Goal: Task Accomplishment & Management: Manage account settings

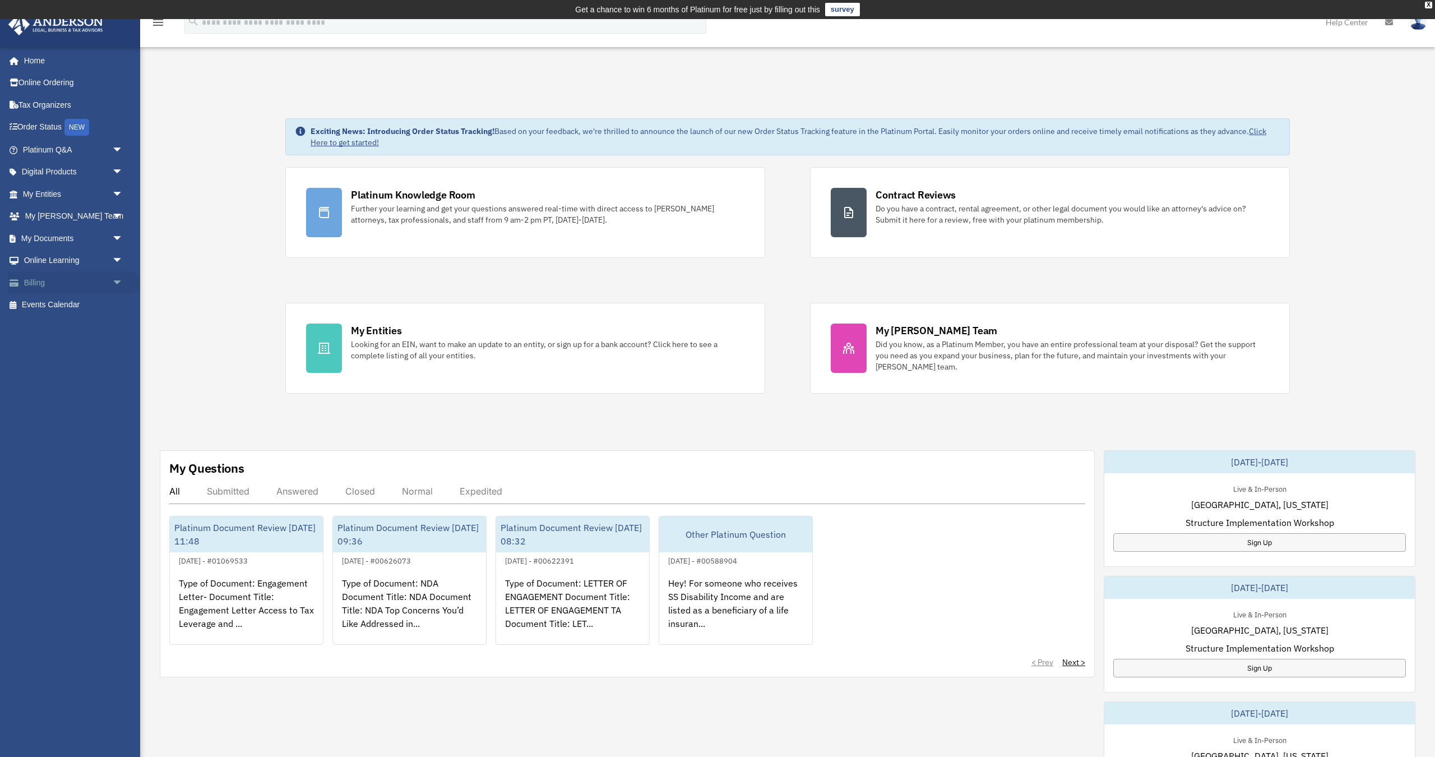
click at [113, 274] on span "arrow_drop_down" at bounding box center [123, 282] width 22 height 23
click at [82, 303] on link "$ Open Invoices" at bounding box center [78, 305] width 124 height 23
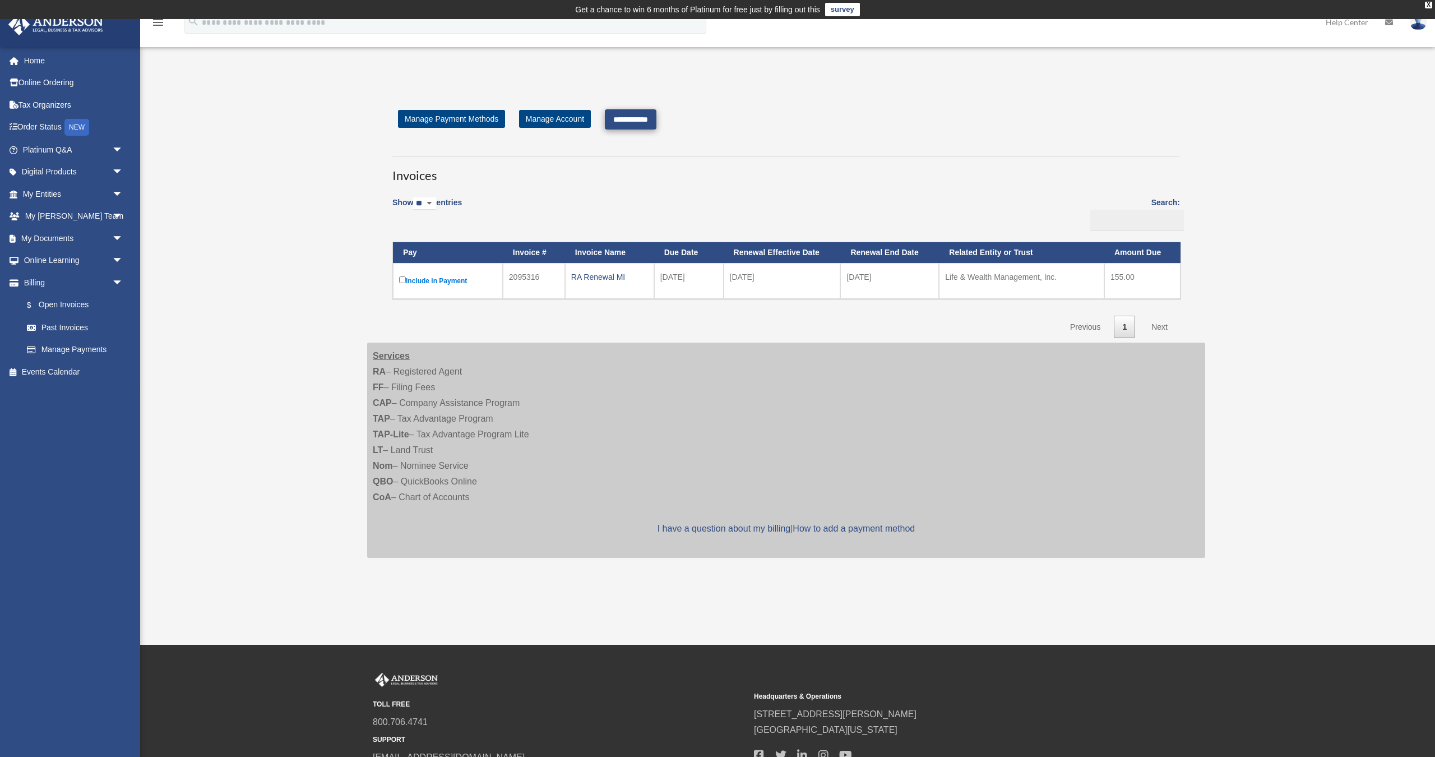
click at [623, 117] on input "**********" at bounding box center [631, 119] width 52 height 20
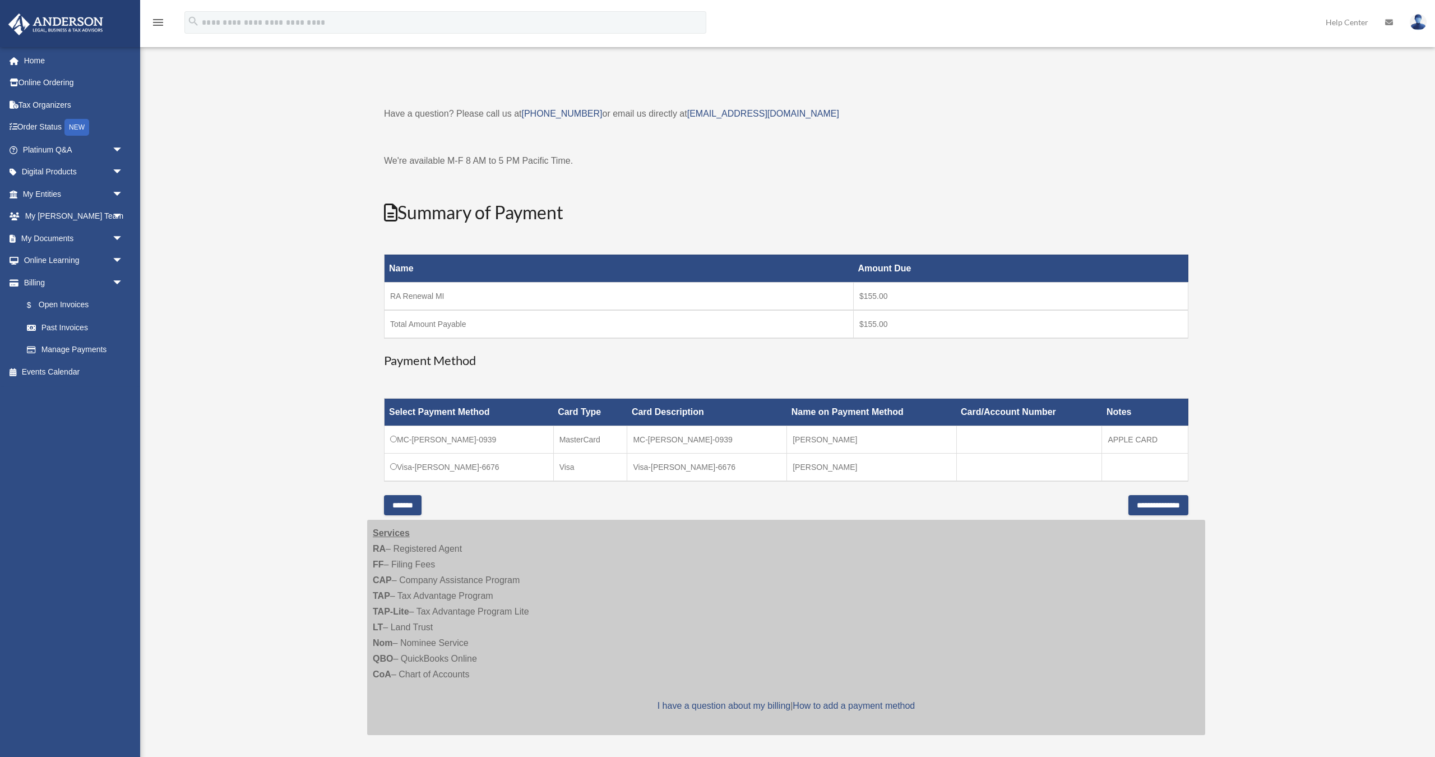
scroll to position [20, 0]
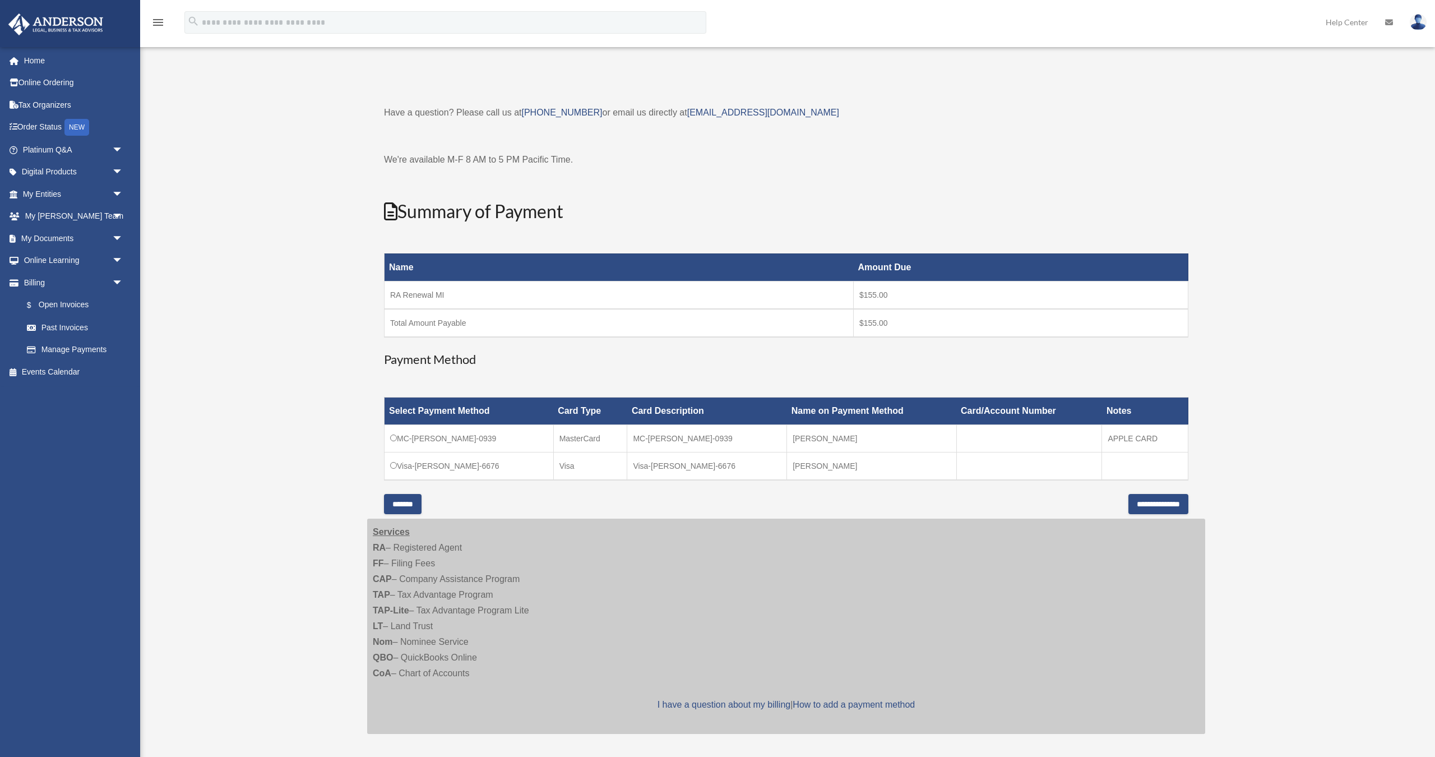
click at [606, 500] on div "Have a question? Please call us at [PHONE_NUMBER] or email us directly at [EMAI…" at bounding box center [786, 310] width 805 height 410
click at [1141, 498] on input "**********" at bounding box center [1159, 504] width 60 height 20
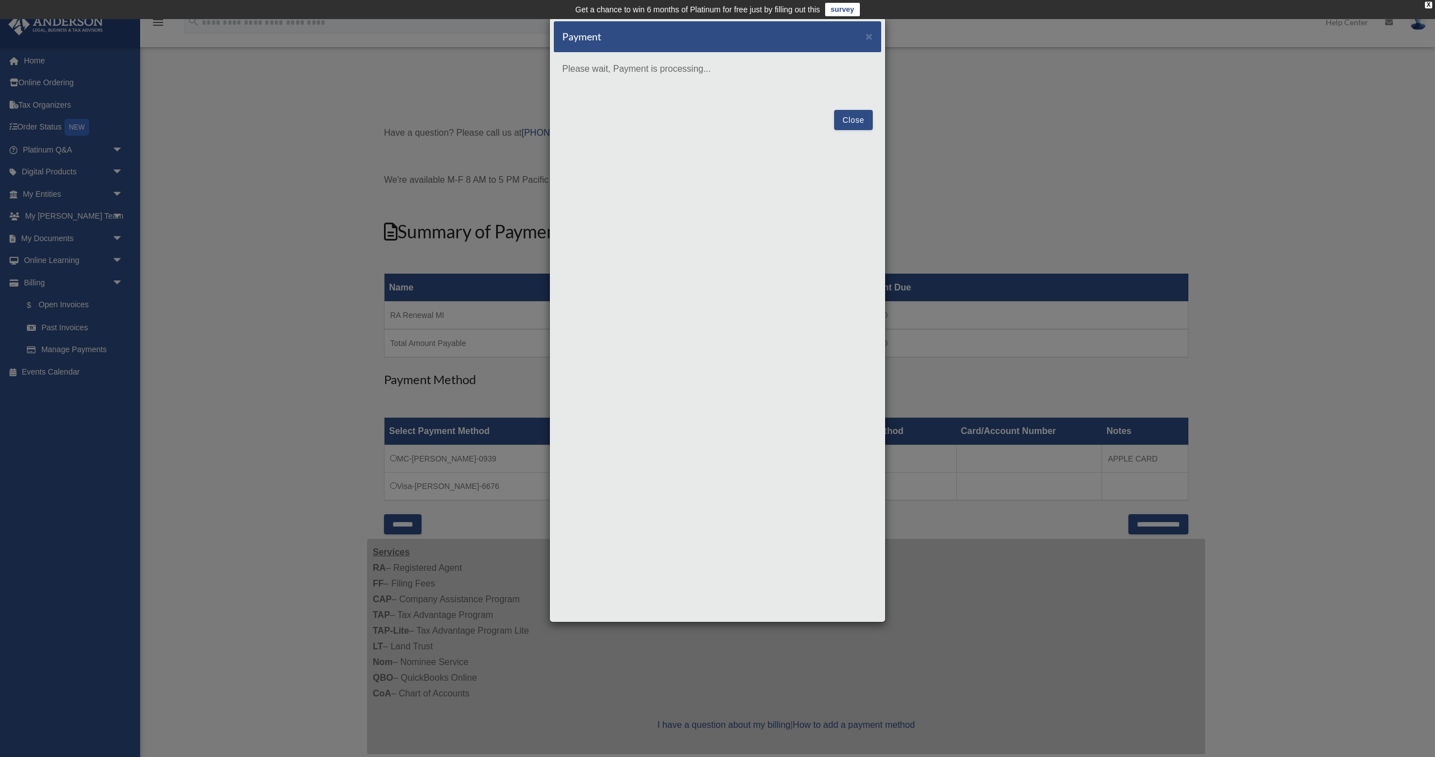
scroll to position [0, 0]
click at [857, 198] on button "Close" at bounding box center [853, 199] width 39 height 20
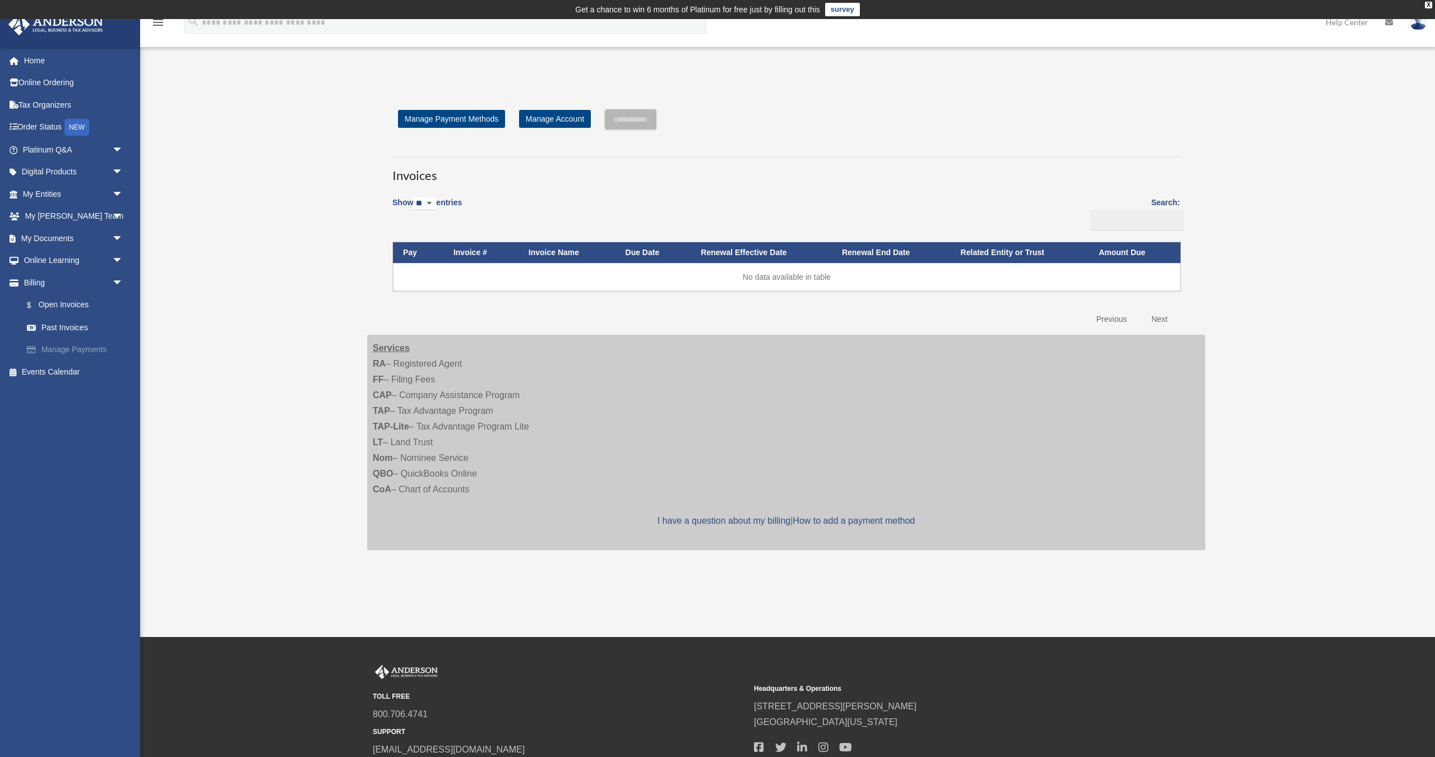
click at [77, 345] on link "Manage Payments" at bounding box center [78, 350] width 124 height 22
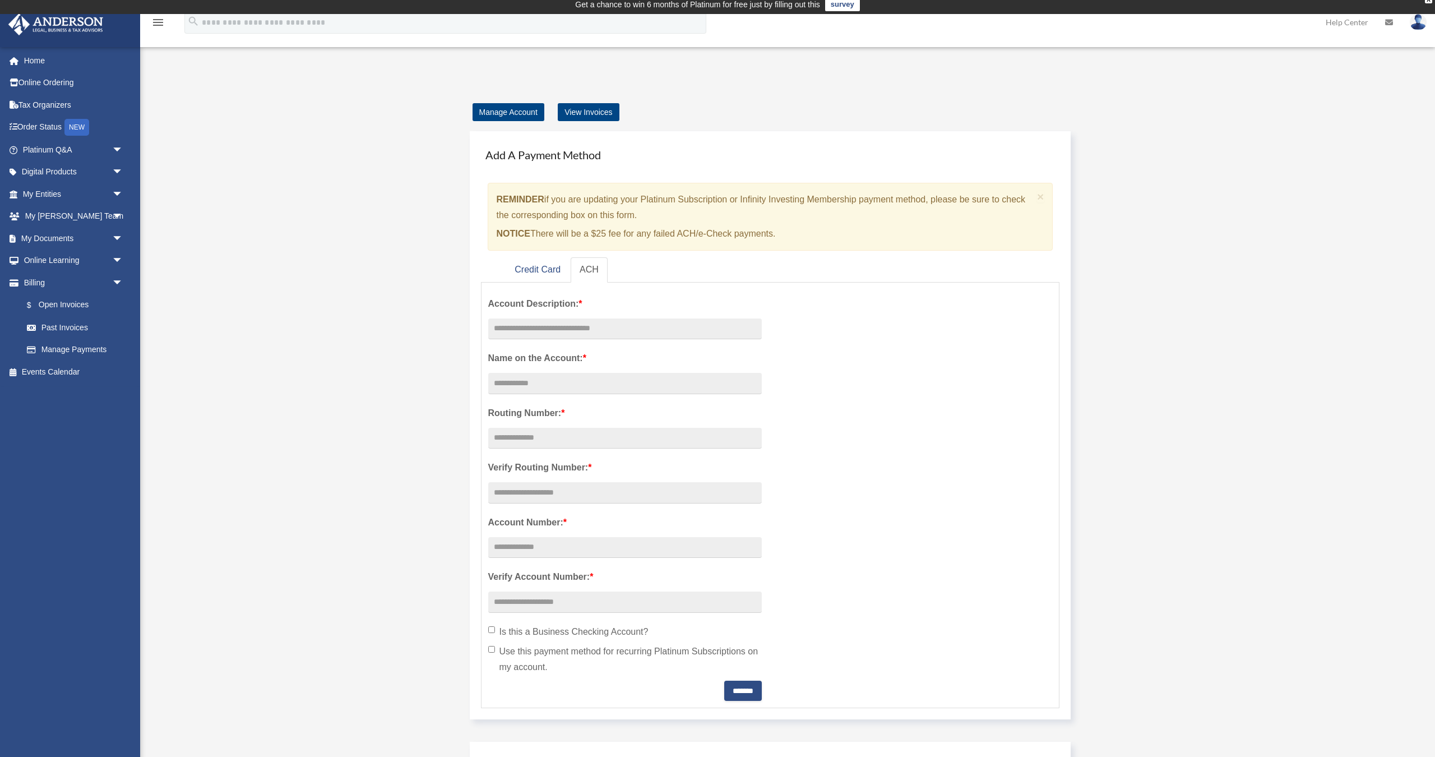
scroll to position [6, 0]
click at [536, 266] on link "Credit Card" at bounding box center [538, 269] width 64 height 25
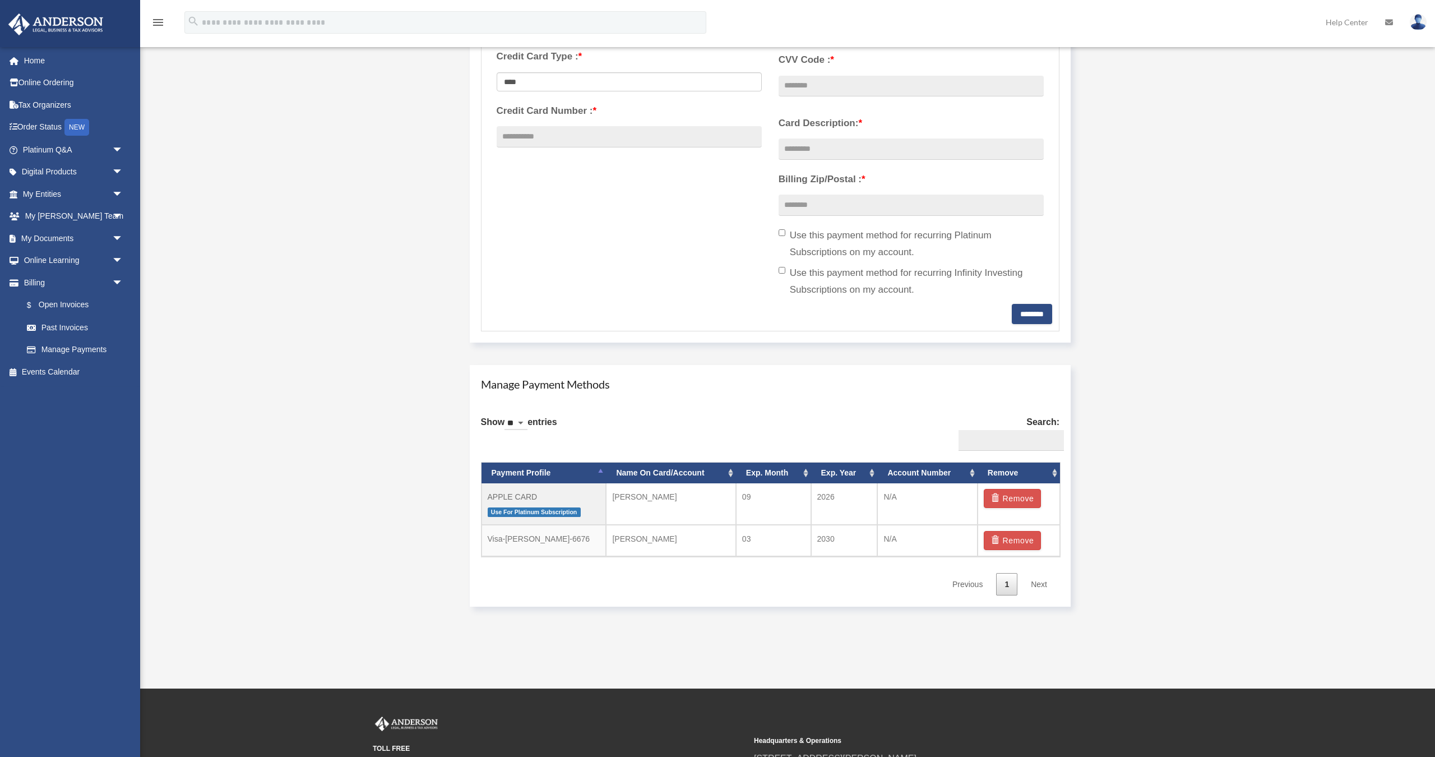
scroll to position [372, 0]
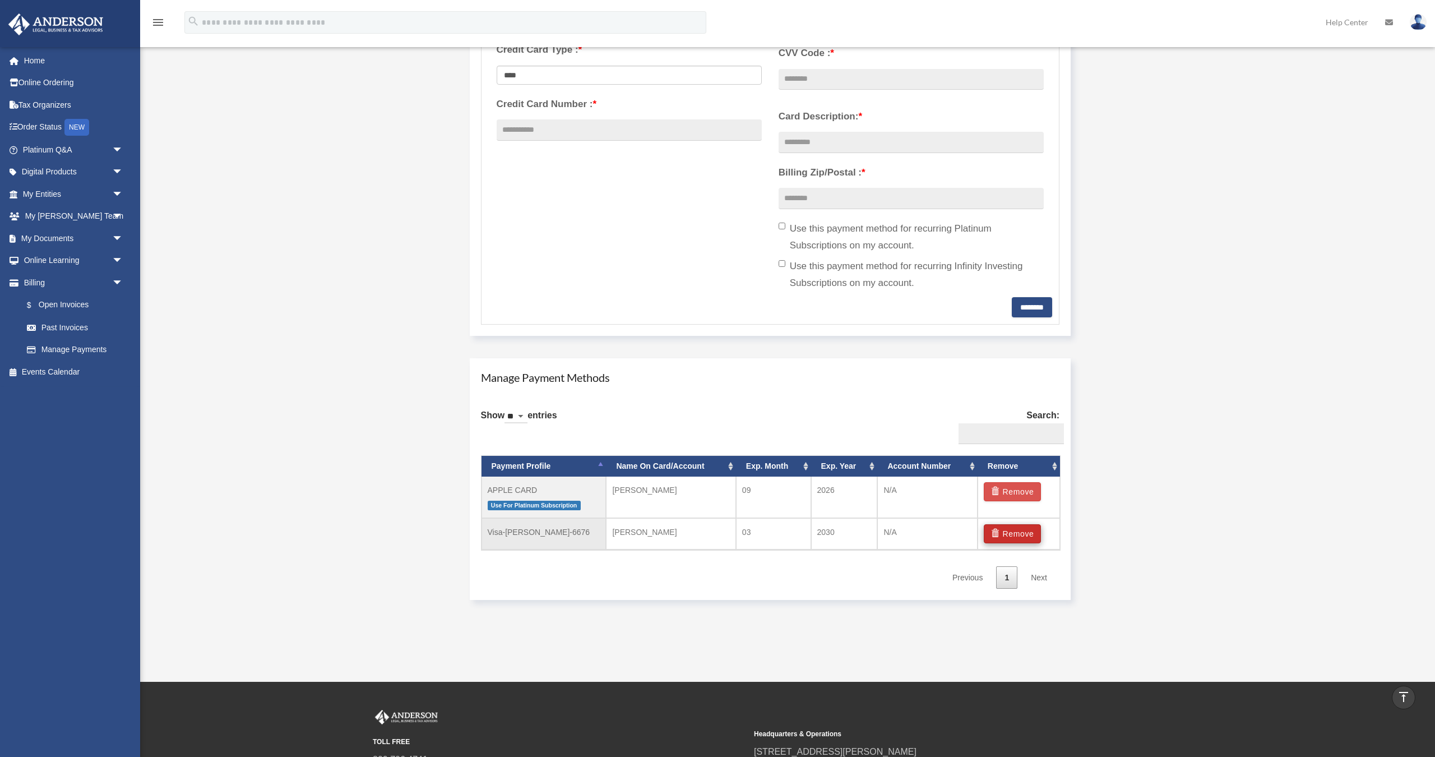
click at [1010, 530] on button "Remove" at bounding box center [1013, 533] width 58 height 19
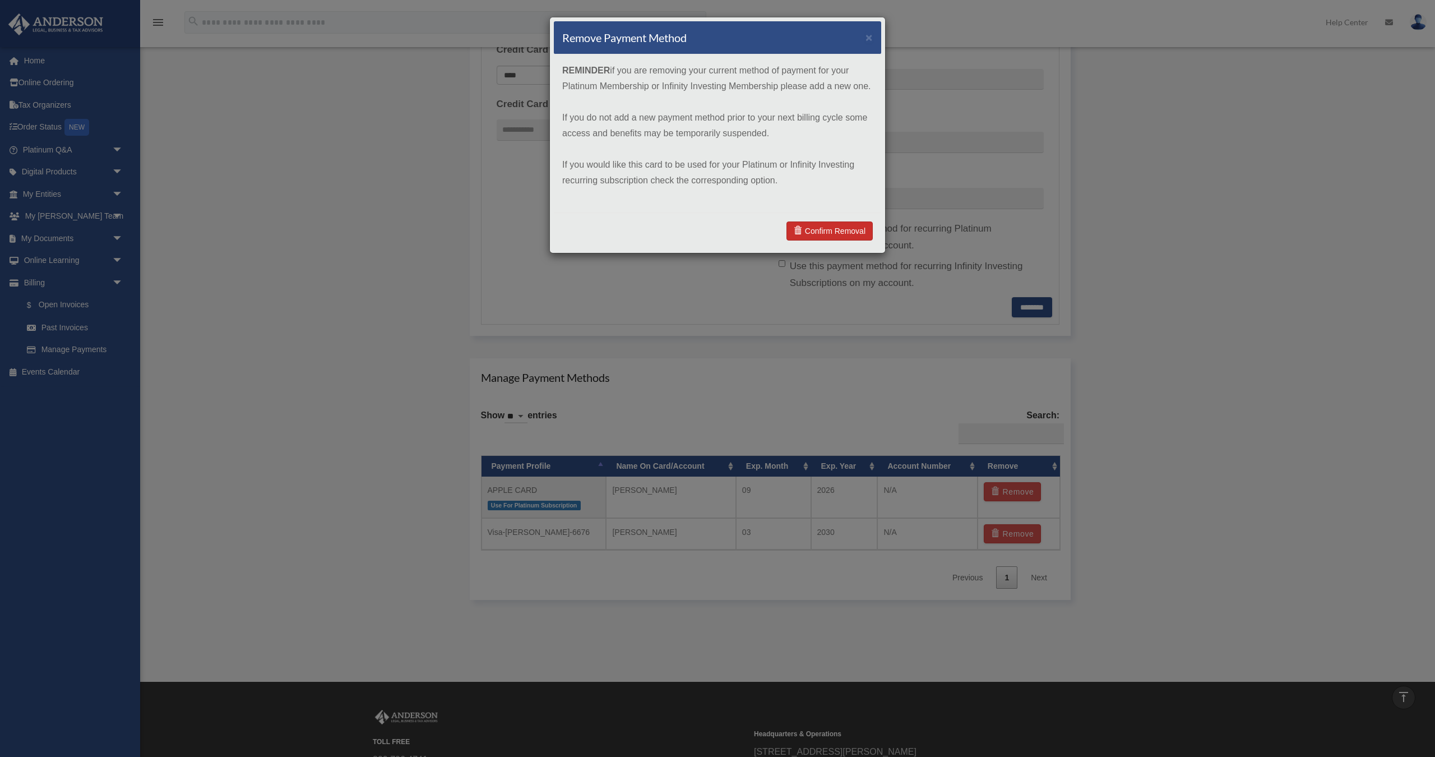
click at [826, 229] on link "Confirm Removal" at bounding box center [830, 230] width 86 height 19
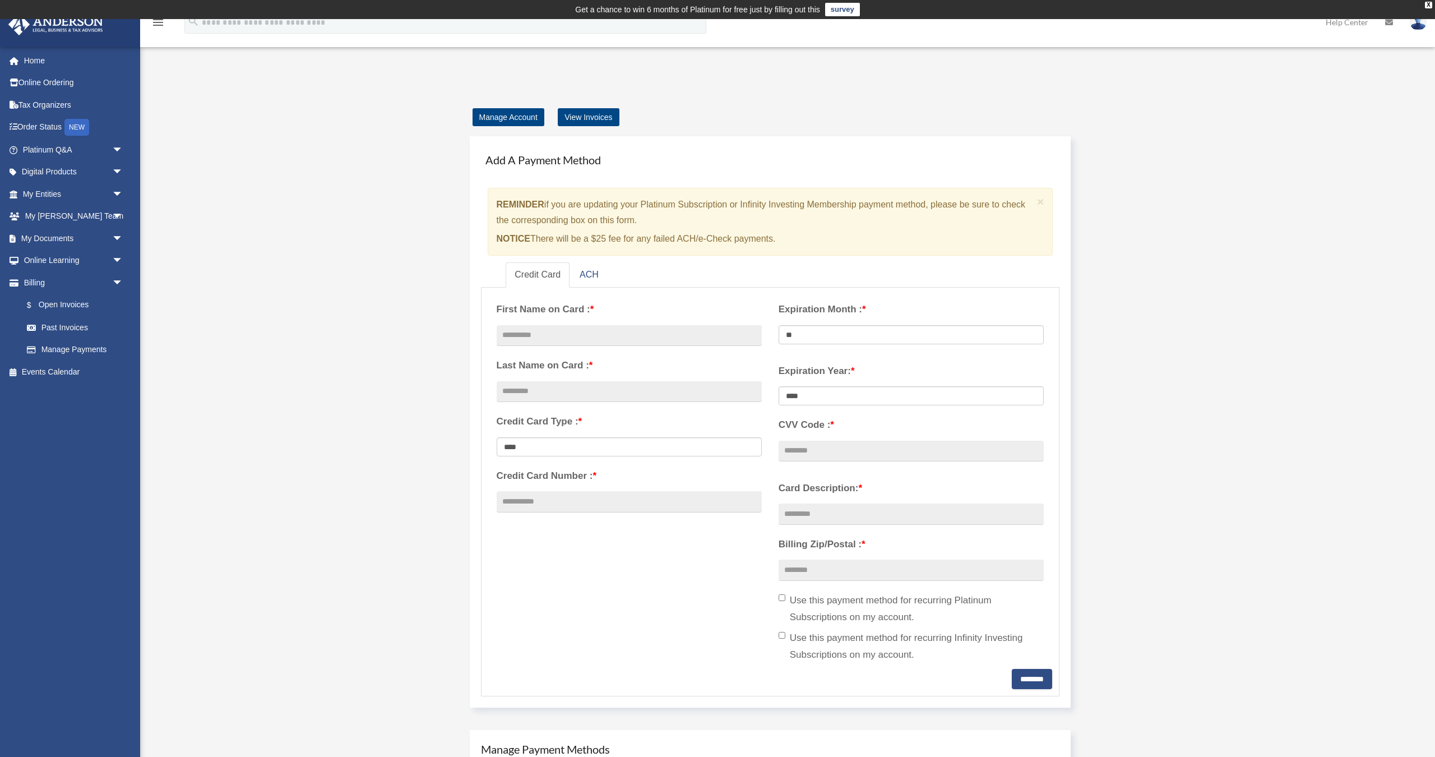
scroll to position [0, 0]
click at [579, 116] on link "View Invoices" at bounding box center [588, 117] width 61 height 18
